Goal: Task Accomplishment & Management: Use online tool/utility

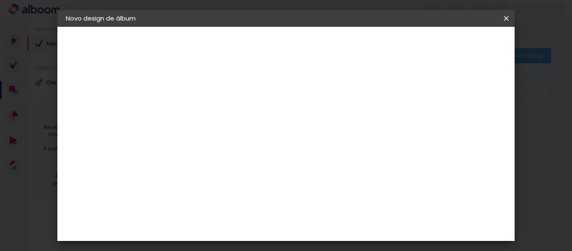
click at [510, 20] on iron-icon at bounding box center [506, 18] width 10 height 8
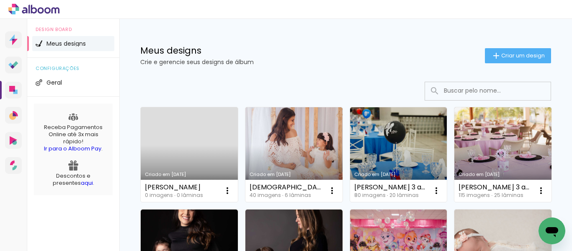
click at [174, 133] on link "Criado em [DATE]" at bounding box center [189, 154] width 97 height 95
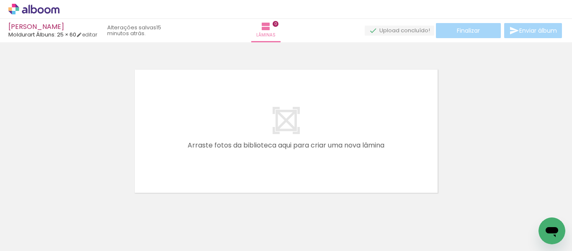
scroll to position [0, 12]
click at [482, 86] on div at bounding box center [286, 120] width 572 height 150
